Goal: Navigation & Orientation: Find specific page/section

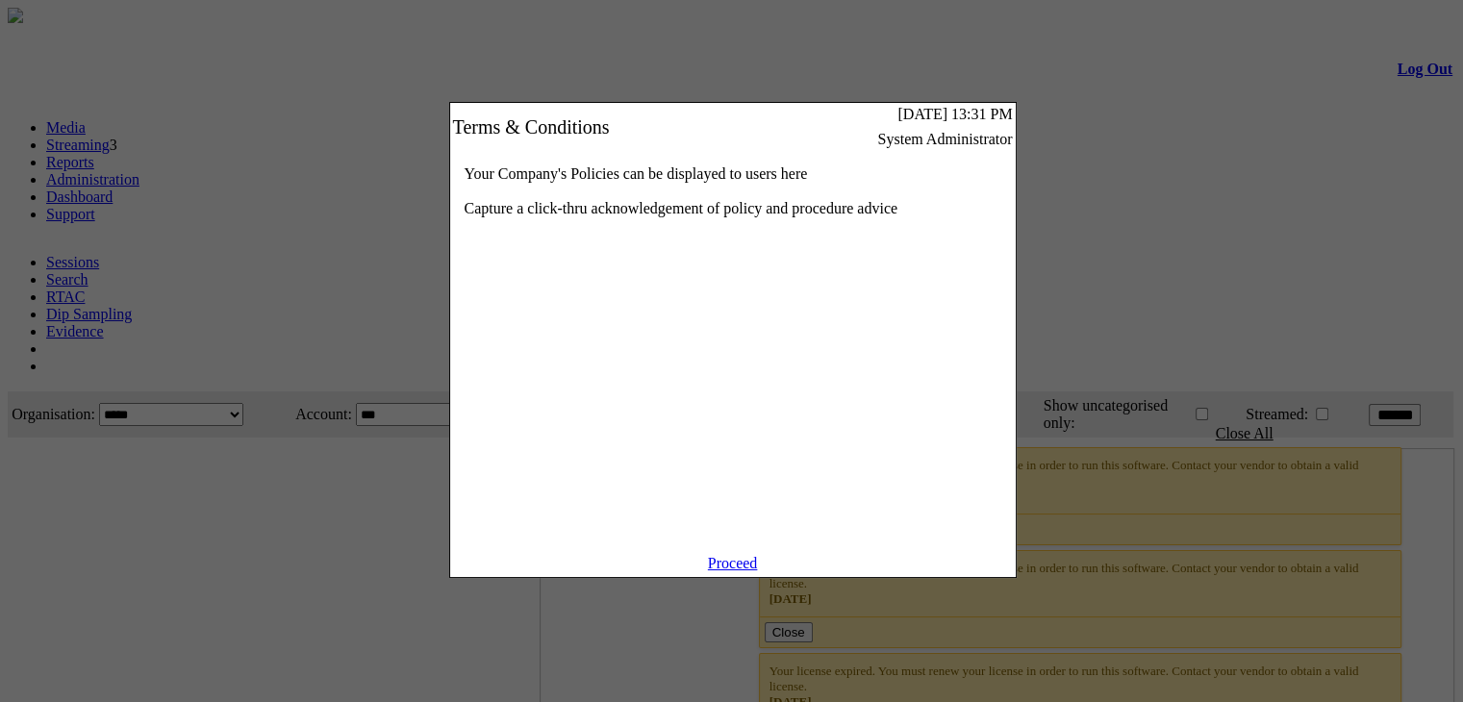
click at [723, 571] on link "Proceed" at bounding box center [733, 563] width 50 height 16
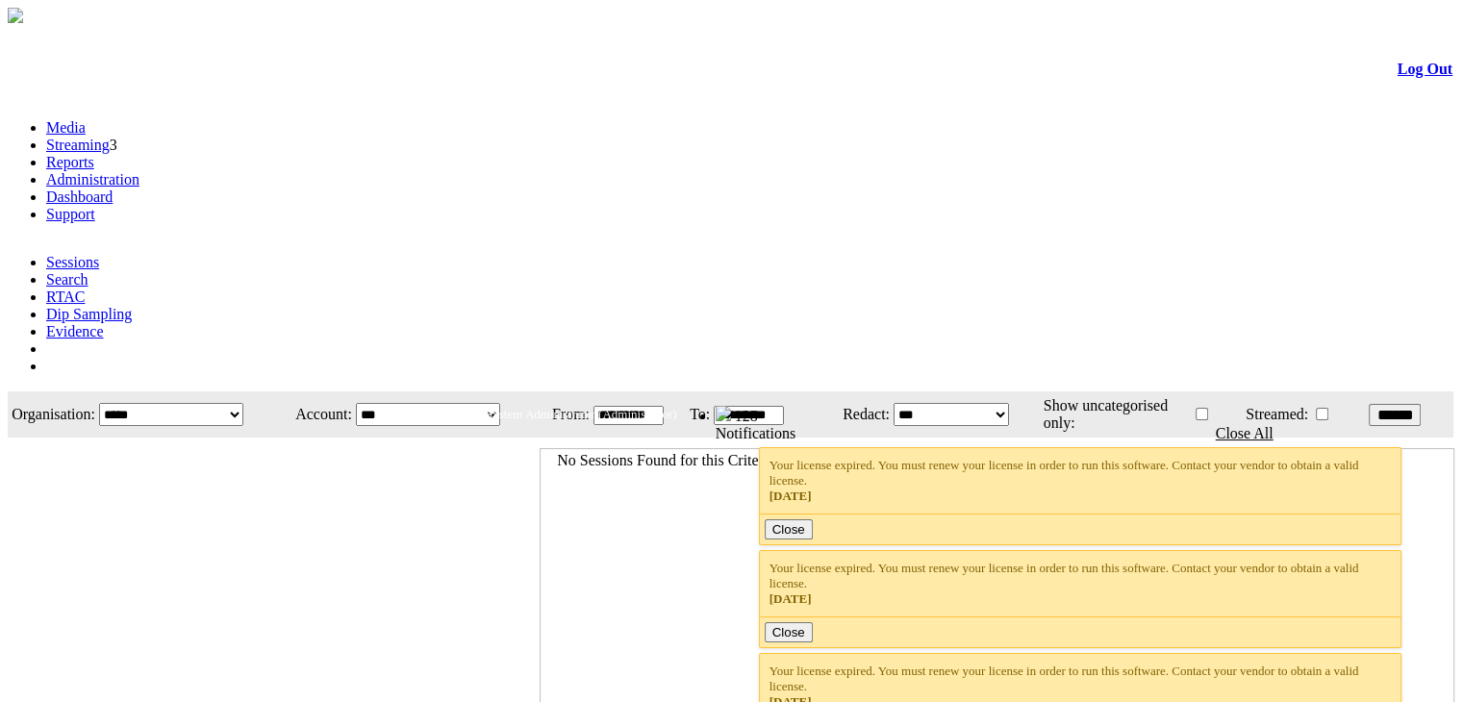
click at [113, 189] on link "Dashboard" at bounding box center [79, 197] width 66 height 16
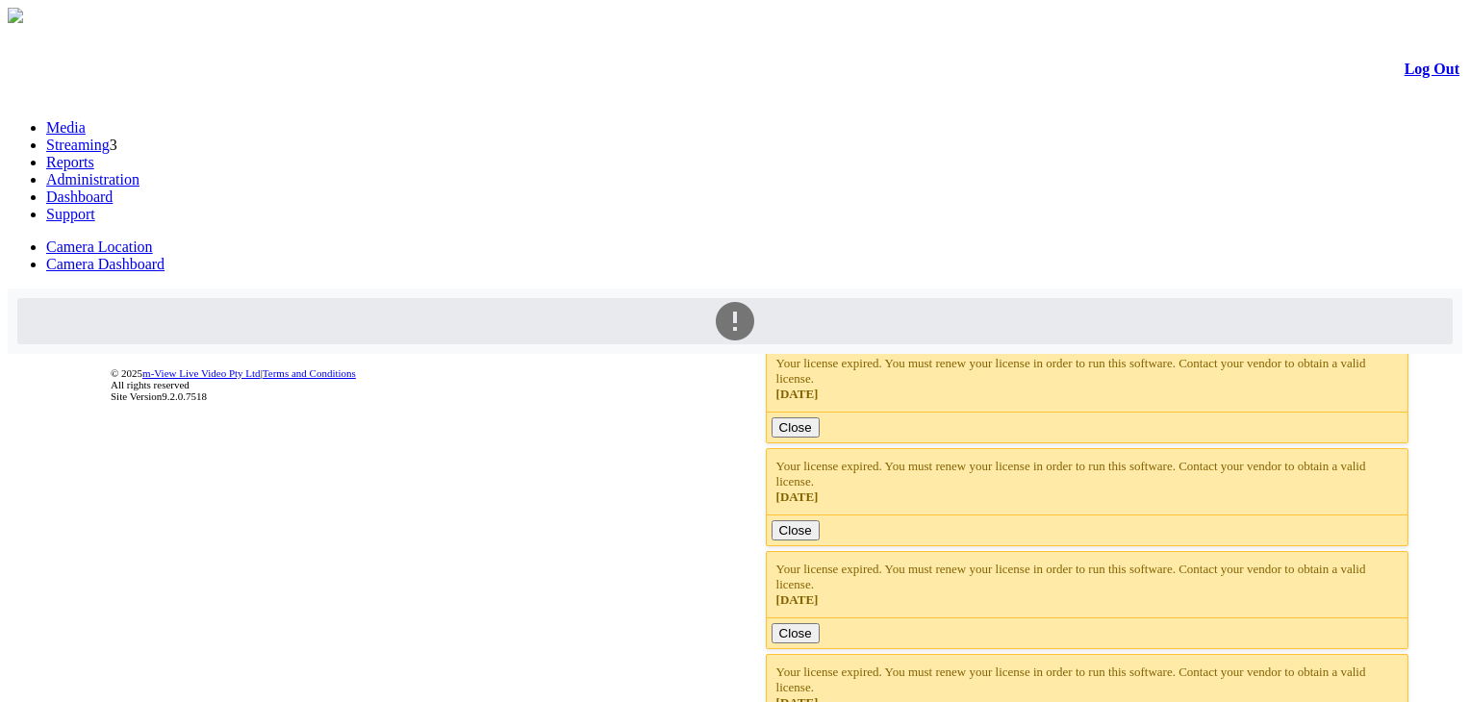
click at [139, 171] on link "Administration" at bounding box center [92, 179] width 93 height 16
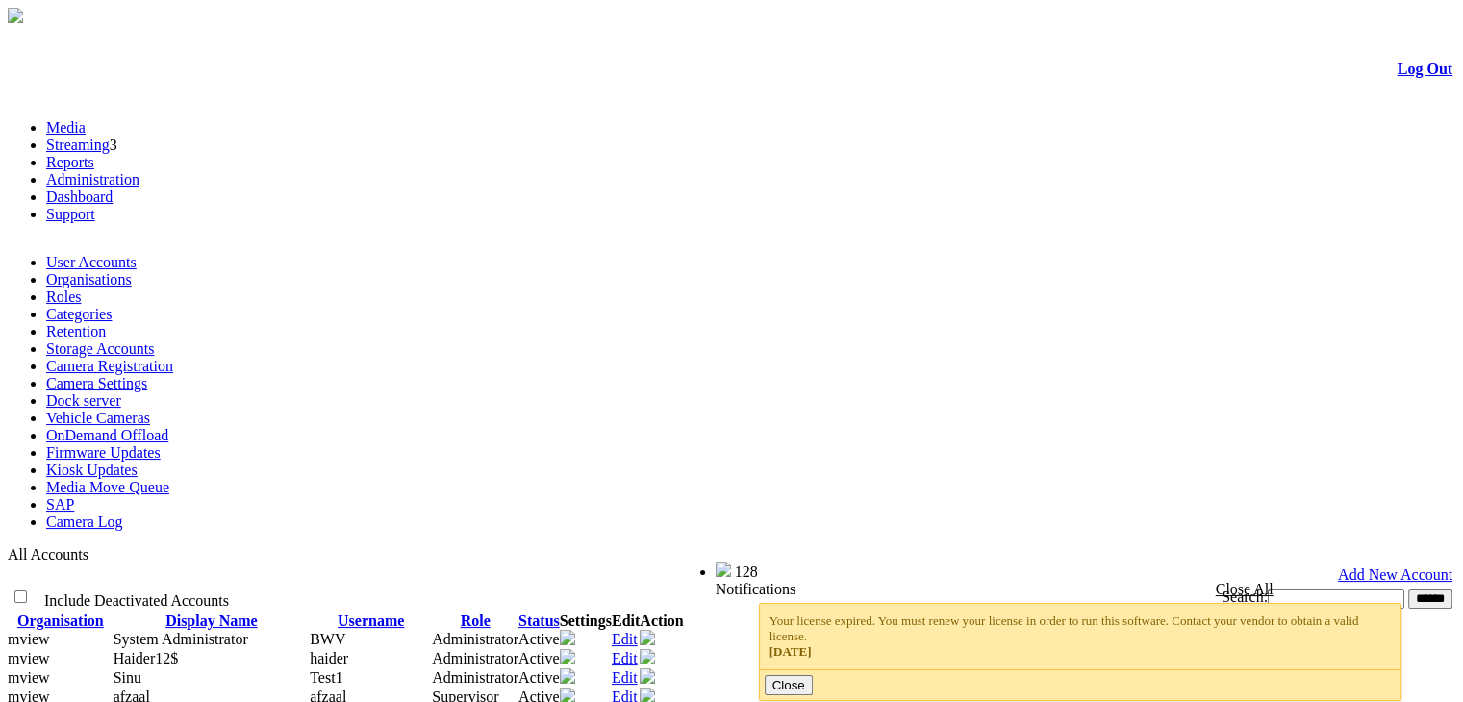
click at [74, 496] on link "SAP" at bounding box center [60, 504] width 28 height 16
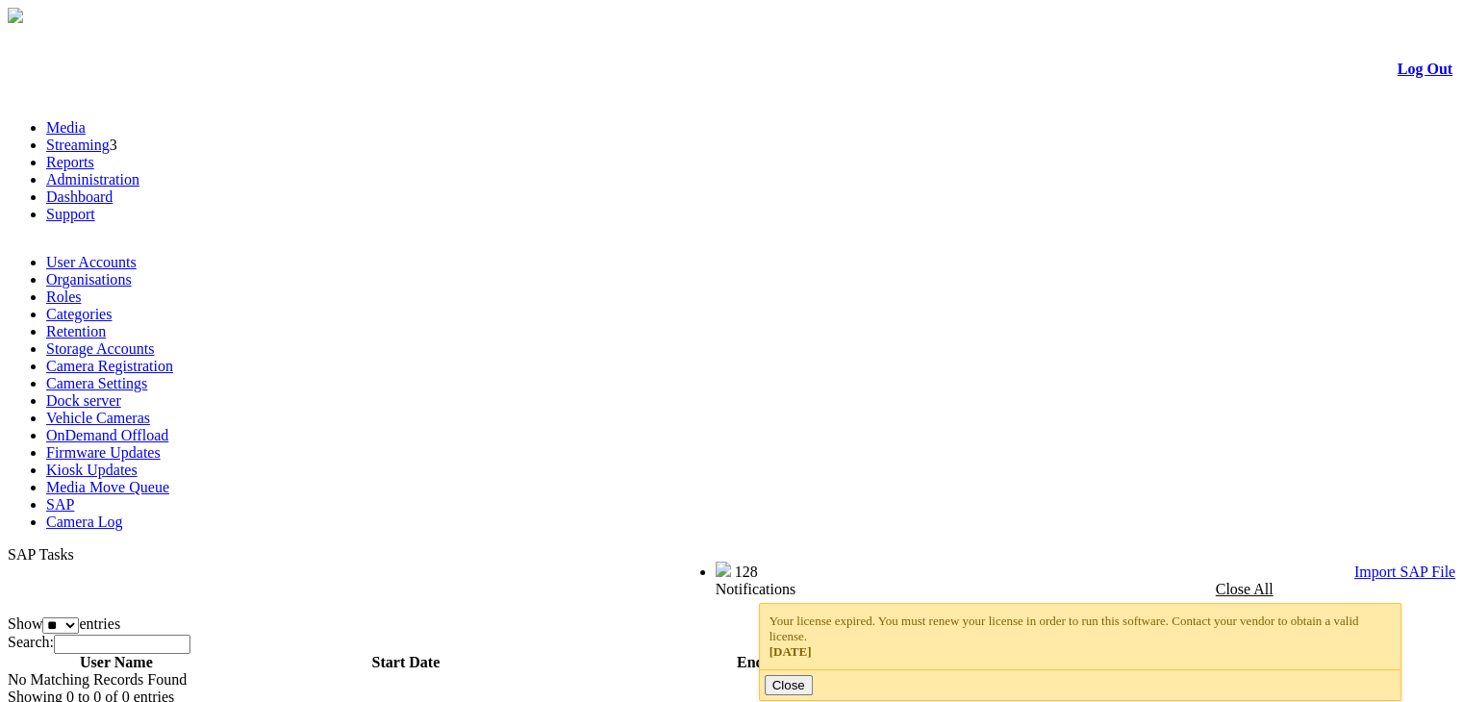
click at [74, 496] on link "SAP" at bounding box center [60, 504] width 28 height 16
click at [113, 189] on link "Dashboard" at bounding box center [79, 197] width 66 height 16
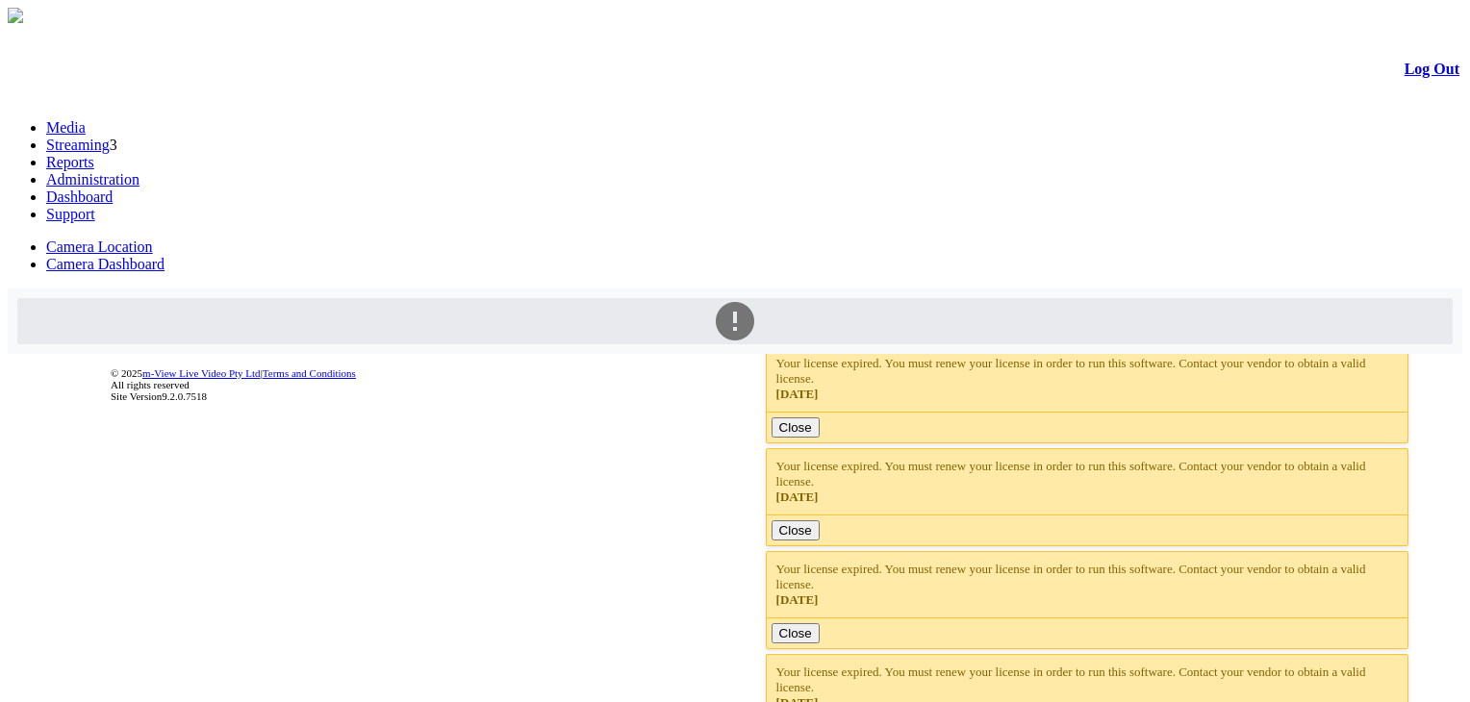
click at [139, 171] on link "Administration" at bounding box center [92, 179] width 93 height 16
